Goal: Task Accomplishment & Management: Complete application form

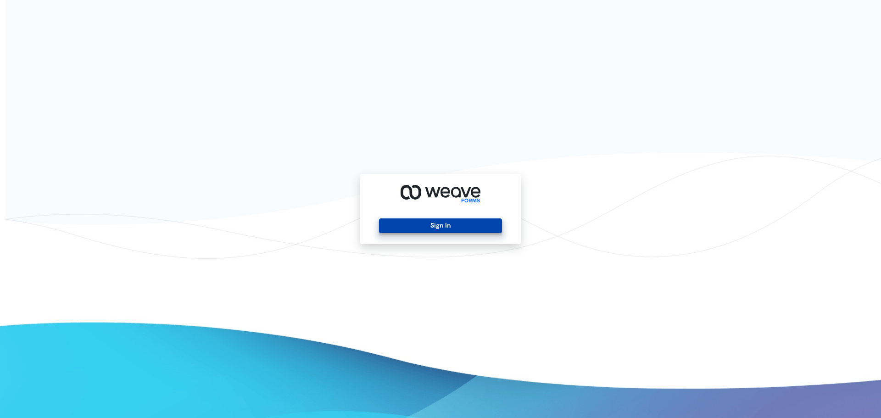
click at [429, 223] on button "Sign In" at bounding box center [440, 225] width 122 height 15
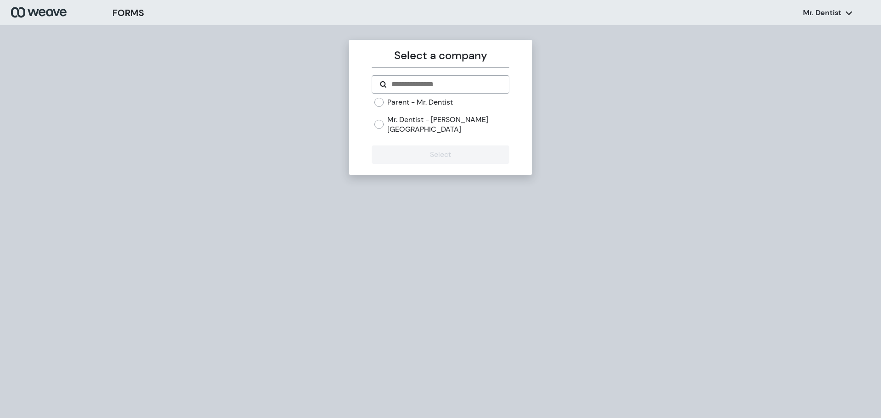
click at [402, 102] on label "Parent - Mr. Dentist" at bounding box center [420, 102] width 66 height 10
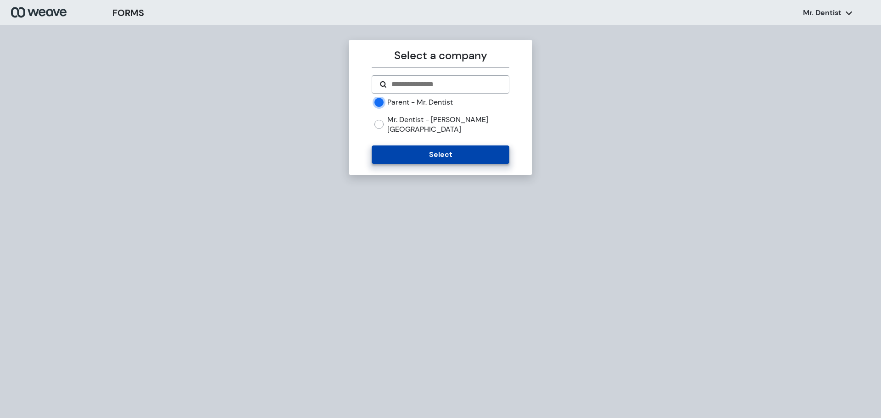
click at [417, 145] on button "Select" at bounding box center [439, 154] width 137 height 18
